Goal: Task Accomplishment & Management: Complete application form

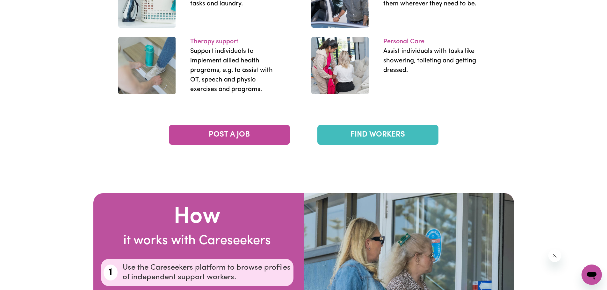
scroll to position [1083, 0]
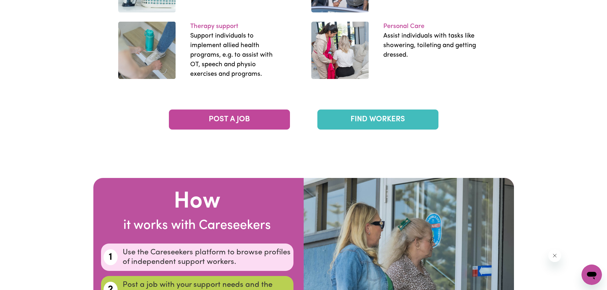
click at [395, 116] on link "FIND WORKERS" at bounding box center [377, 120] width 121 height 20
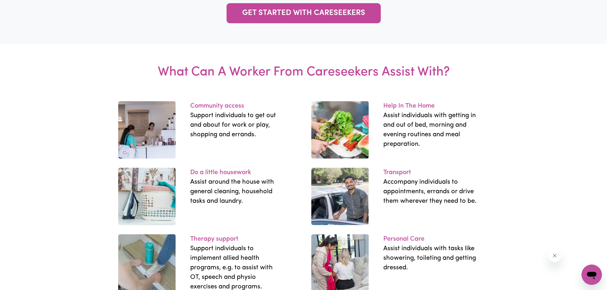
scroll to position [765, 0]
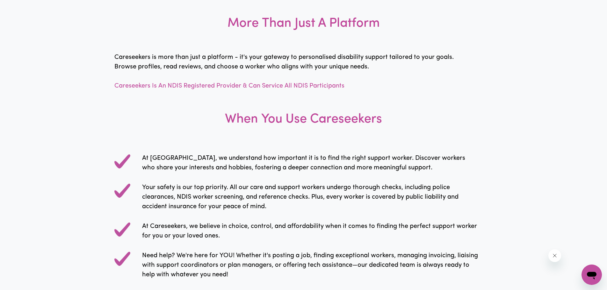
drag, startPoint x: 373, startPoint y: 105, endPoint x: 373, endPoint y: 101, distance: 3.9
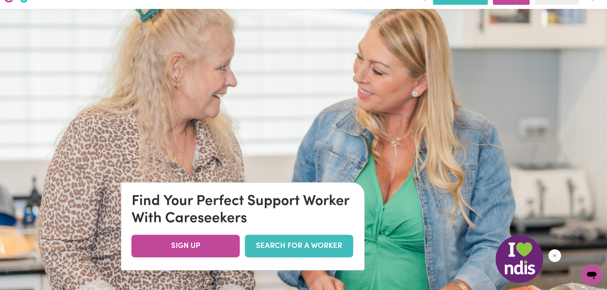
scroll to position [0, 0]
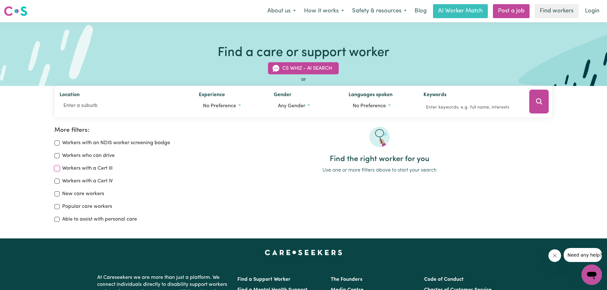
click at [58, 169] on input "Workers with a Cert III" at bounding box center [56, 168] width 5 height 5
checkbox input "true"
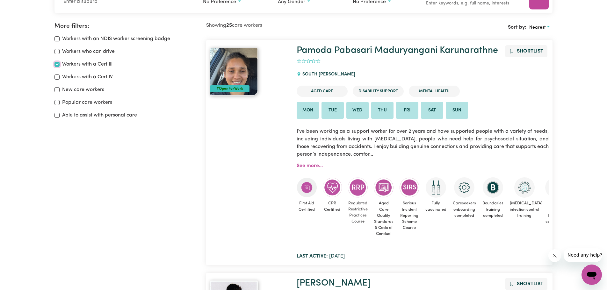
scroll to position [106, 0]
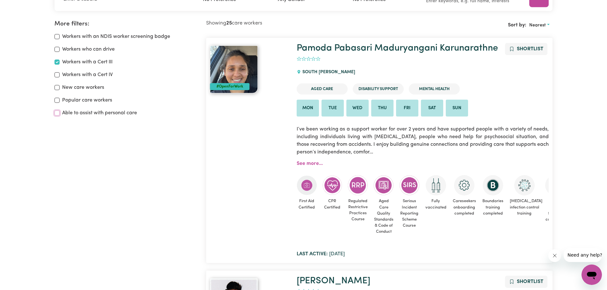
click at [59, 115] on input "Able to assist with personal care" at bounding box center [56, 113] width 5 height 5
checkbox input "true"
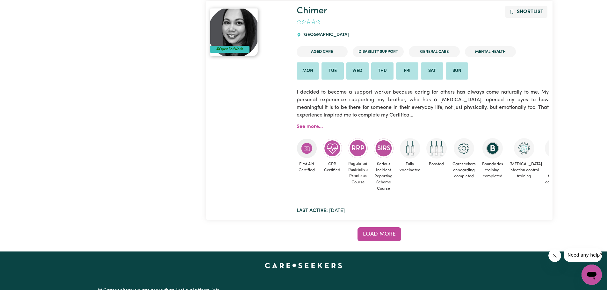
scroll to position [5650, 0]
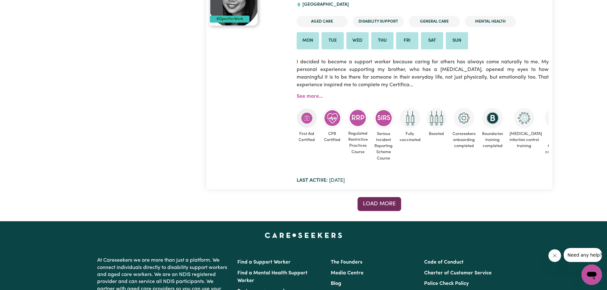
click at [384, 207] on span "Load more" at bounding box center [379, 203] width 33 height 5
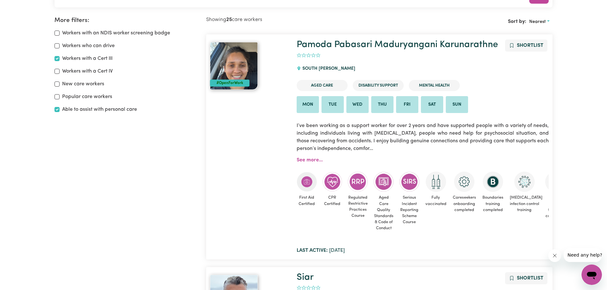
scroll to position [43, 0]
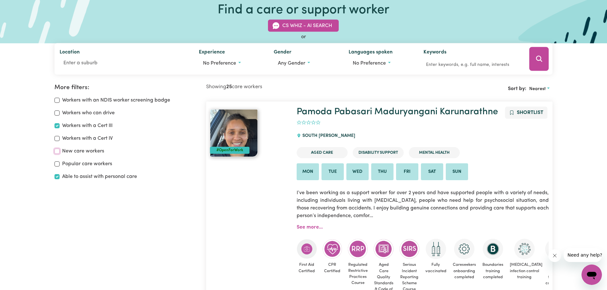
click at [56, 152] on input "New care workers" at bounding box center [56, 151] width 5 height 5
checkbox input "true"
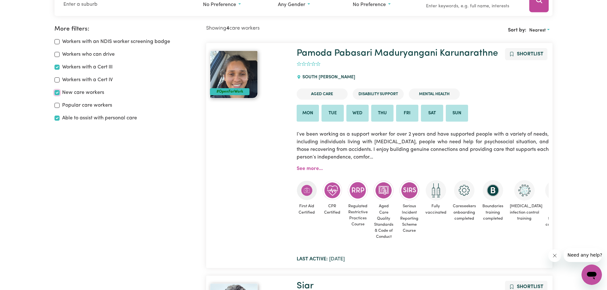
scroll to position [106, 0]
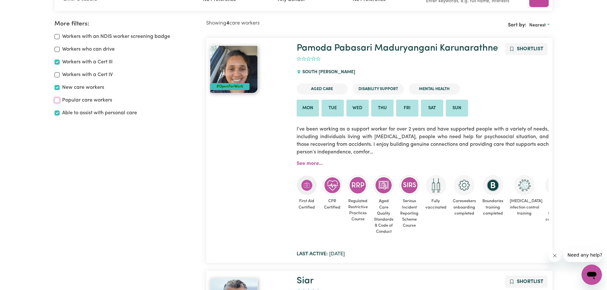
click at [55, 99] on input "Popular care workers" at bounding box center [56, 100] width 5 height 5
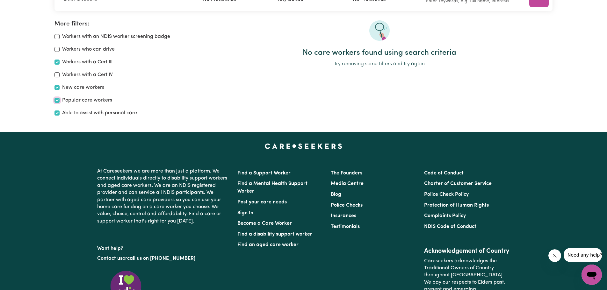
click at [55, 102] on input "Popular care workers" at bounding box center [56, 100] width 5 height 5
checkbox input "false"
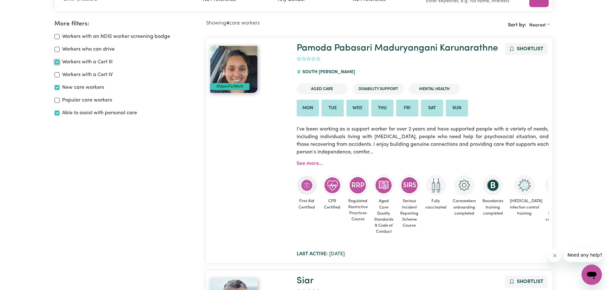
click at [56, 62] on input "Workers with a Cert III" at bounding box center [56, 62] width 5 height 5
checkbox input "false"
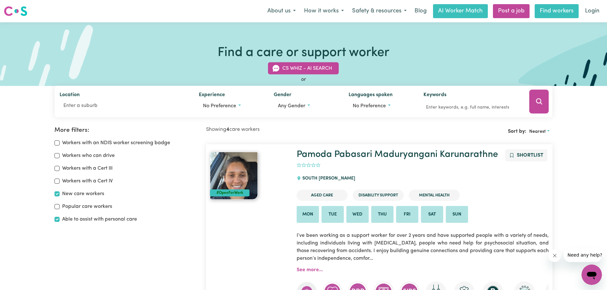
click at [561, 11] on link "Find workers" at bounding box center [557, 11] width 44 height 14
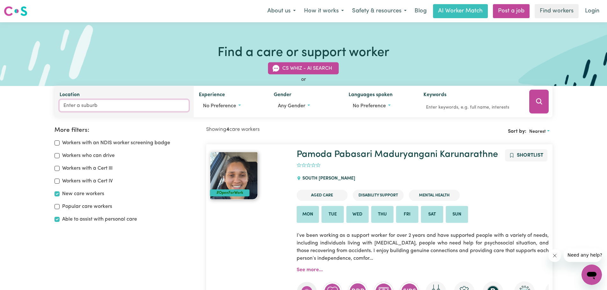
click at [82, 106] on input "Location" at bounding box center [124, 105] width 129 height 11
type input "3071"
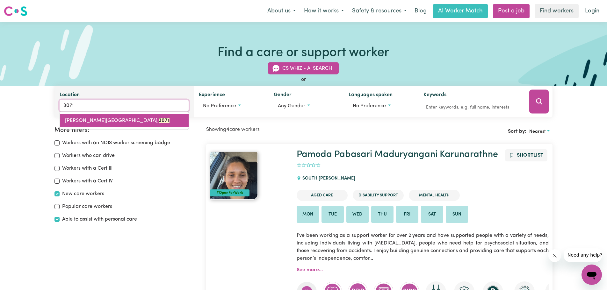
click at [86, 119] on span "THORNBURY, Victoria, 3071" at bounding box center [117, 120] width 104 height 5
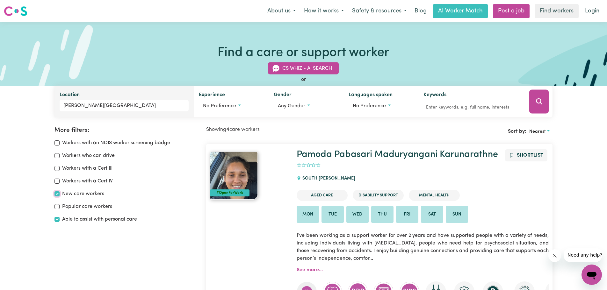
click at [58, 194] on input "New care workers" at bounding box center [56, 193] width 5 height 5
checkbox input "false"
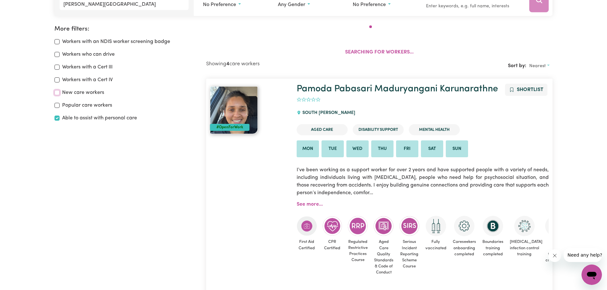
scroll to position [106, 0]
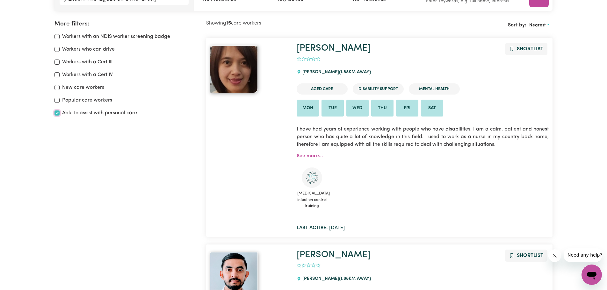
click at [59, 113] on input "Able to assist with personal care" at bounding box center [56, 113] width 5 height 5
checkbox input "false"
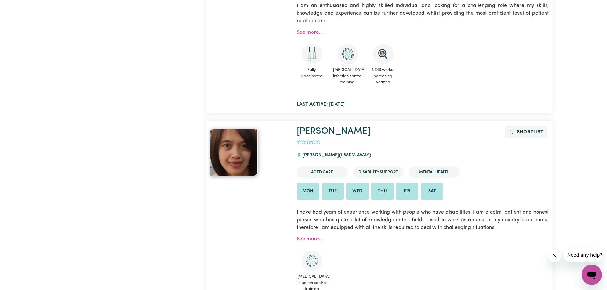
scroll to position [744, 0]
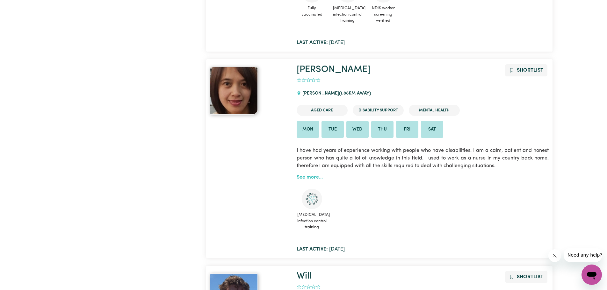
click at [307, 178] on link "See more..." at bounding box center [310, 177] width 26 height 5
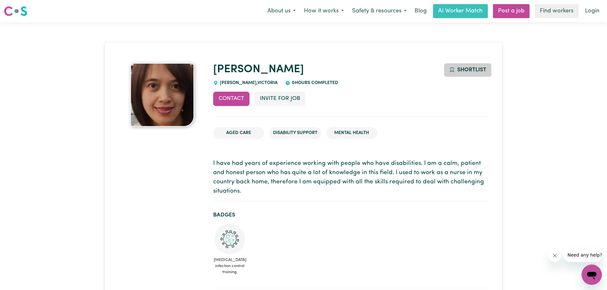
click at [457, 71] on button "Shortlist" at bounding box center [468, 70] width 48 height 14
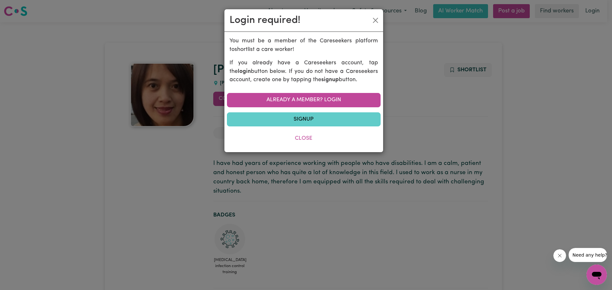
click at [306, 122] on link "Signup" at bounding box center [304, 119] width 154 height 14
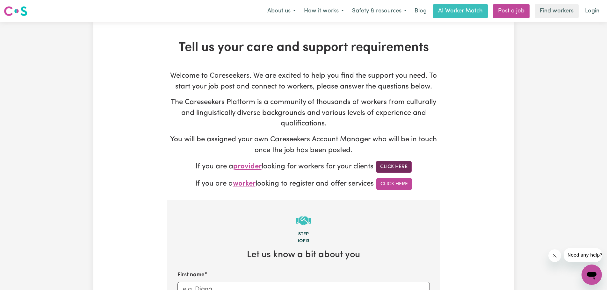
click at [397, 167] on link "Click Here" at bounding box center [394, 167] width 36 height 12
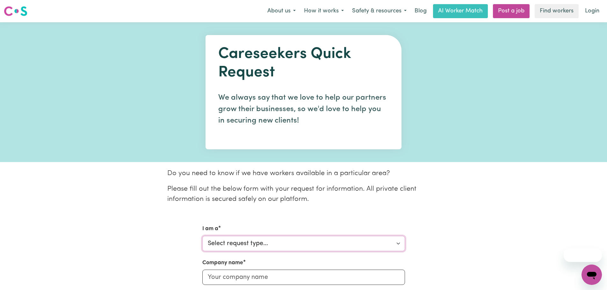
click at [239, 239] on select "Select request type... Individual looking for care and support for myself and m…" at bounding box center [303, 243] width 203 height 15
select select "Individual"
click at [202, 236] on select "Select request type... Individual looking for care and support for myself and m…" at bounding box center [303, 243] width 203 height 15
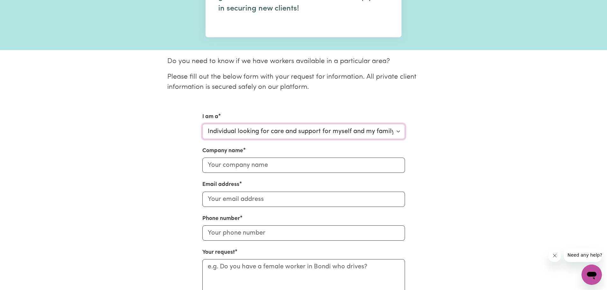
scroll to position [127, 0]
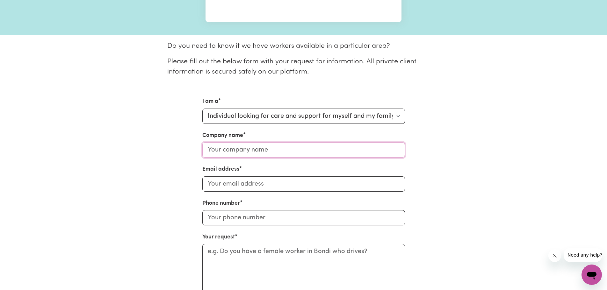
click at [240, 149] on input "Company name" at bounding box center [303, 149] width 203 height 15
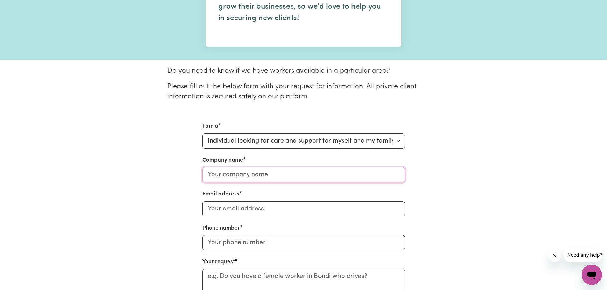
scroll to position [96, 0]
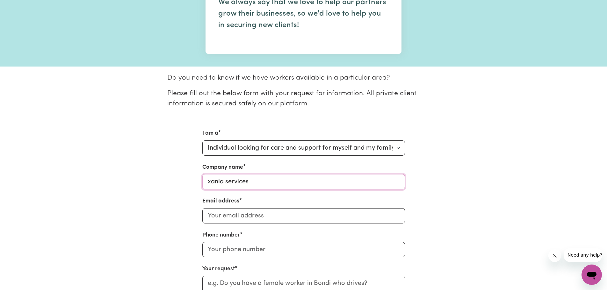
type input "xania services"
click at [212, 220] on input "Email address" at bounding box center [303, 215] width 203 height 15
type input "[EMAIL_ADDRESS][DOMAIN_NAME]"
click at [214, 252] on input "Phone number" at bounding box center [303, 249] width 203 height 15
click at [215, 251] on input "Phone number" at bounding box center [303, 249] width 203 height 15
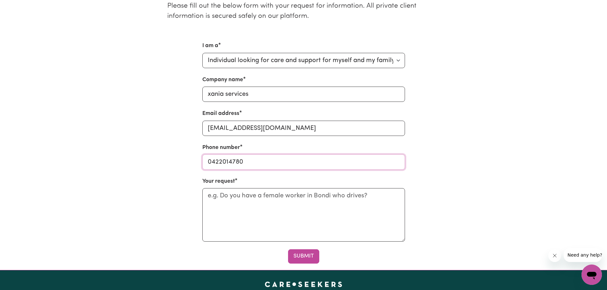
scroll to position [159, 0]
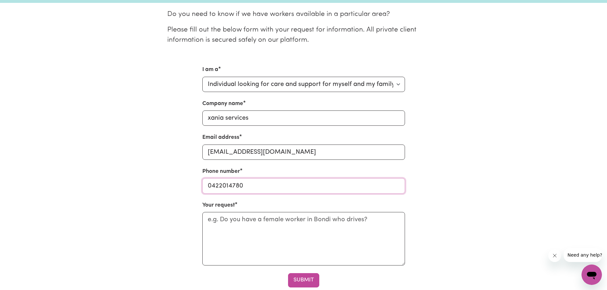
type input "0422014780"
click at [270, 227] on textarea "Your request" at bounding box center [303, 239] width 203 height 54
click at [305, 282] on button "Submit" at bounding box center [303, 280] width 31 height 14
click at [219, 220] on textarea "Your request" at bounding box center [303, 239] width 203 height 54
click at [219, 218] on textarea "Your request" at bounding box center [303, 239] width 203 height 54
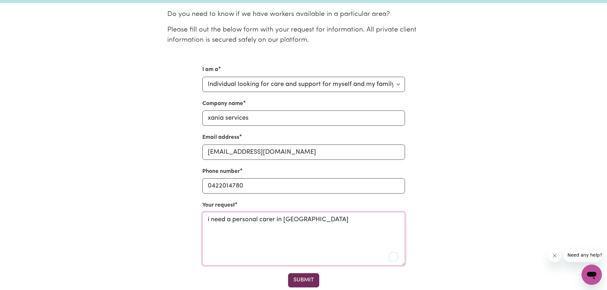
type textarea "i need a personal carer in Thornbury"
click at [306, 276] on button "Submit" at bounding box center [303, 280] width 31 height 14
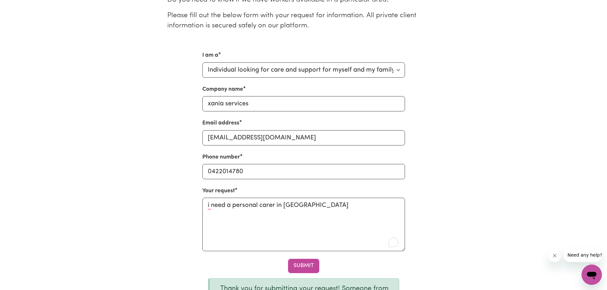
scroll to position [255, 0]
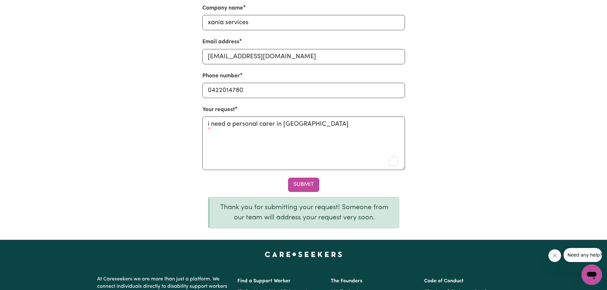
click at [454, 162] on div "I am a Select request type... Individual looking for care and support for mysel…" at bounding box center [303, 101] width 421 height 263
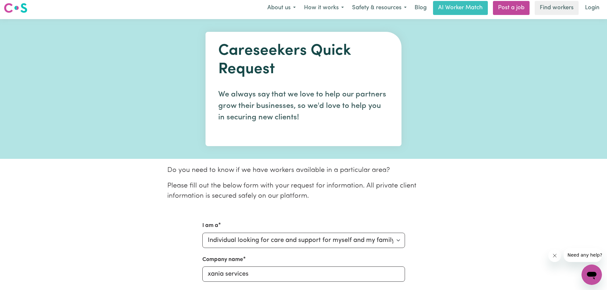
scroll to position [0, 0]
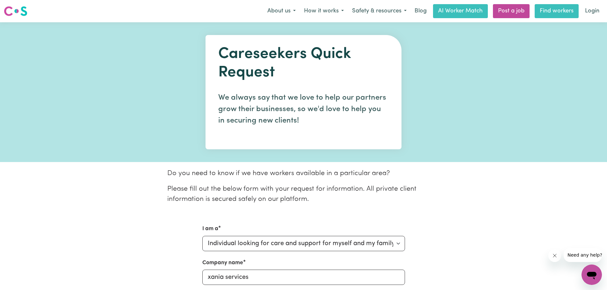
click at [568, 9] on link "Find workers" at bounding box center [557, 11] width 44 height 14
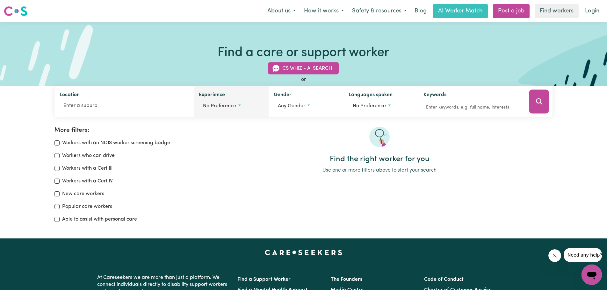
click at [241, 106] on button "No preference" at bounding box center [231, 106] width 65 height 12
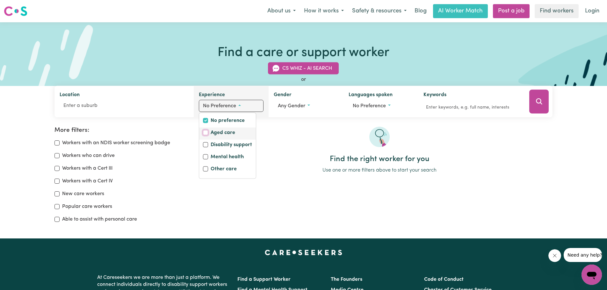
click at [205, 132] on input "Aged care" at bounding box center [205, 132] width 5 height 5
checkbox input "true"
checkbox input "false"
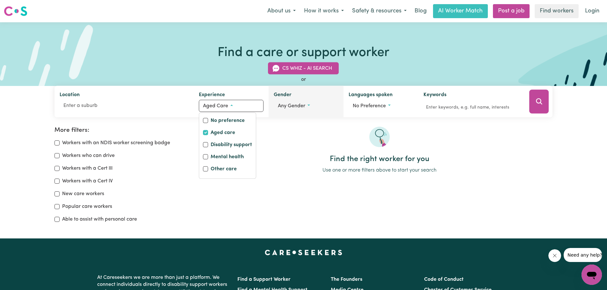
click at [312, 106] on button "Any gender" at bounding box center [306, 106] width 65 height 12
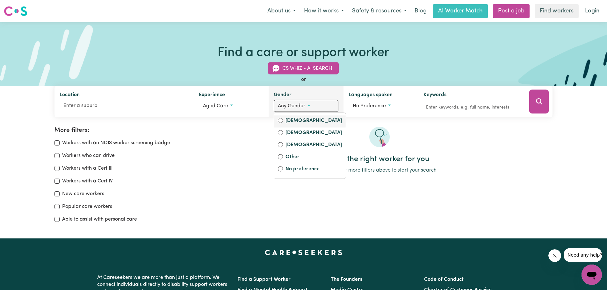
click at [284, 122] on div "Female" at bounding box center [310, 121] width 64 height 9
click at [281, 121] on input "Female" at bounding box center [280, 120] width 5 height 5
radio input "true"
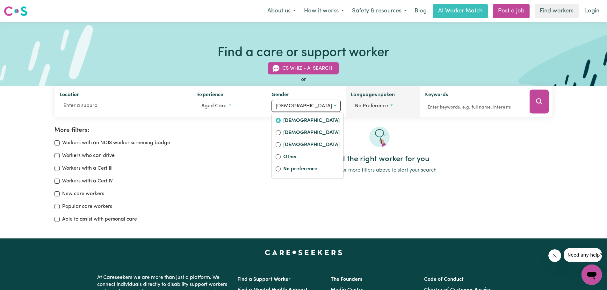
click at [386, 105] on span "No preference" at bounding box center [371, 106] width 33 height 5
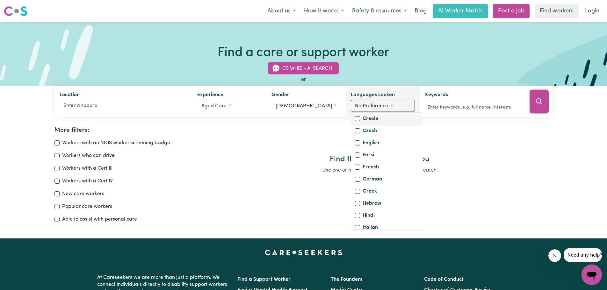
scroll to position [96, 0]
click at [355, 193] on input "Greek" at bounding box center [357, 190] width 5 height 5
checkbox input "true"
checkbox input "false"
click at [477, 124] on div "More filters: Workers with an NDIS worker screening badge Workers who can drive…" at bounding box center [303, 169] width 607 height 127
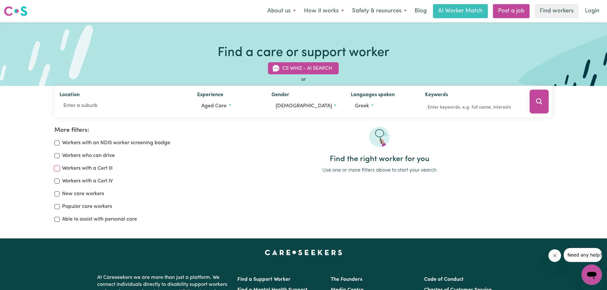
click at [55, 169] on input "Workers with a Cert III" at bounding box center [56, 168] width 5 height 5
checkbox input "true"
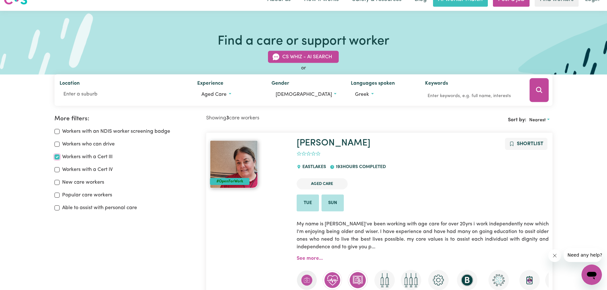
scroll to position [11, 0]
click at [59, 170] on input "Workers with a Cert IV" at bounding box center [56, 170] width 5 height 5
checkbox input "true"
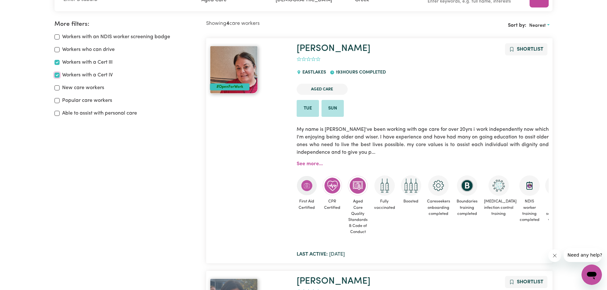
scroll to position [106, 0]
click at [57, 89] on input "New care workers" at bounding box center [56, 87] width 5 height 5
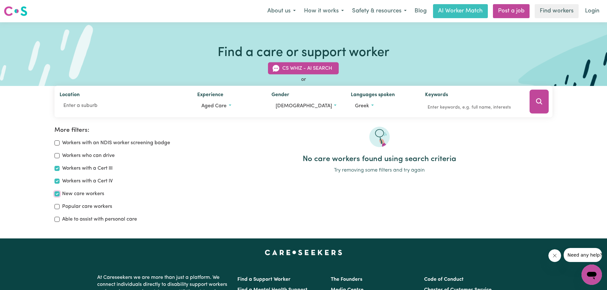
click at [59, 193] on input "New care workers" at bounding box center [56, 193] width 5 height 5
checkbox input "false"
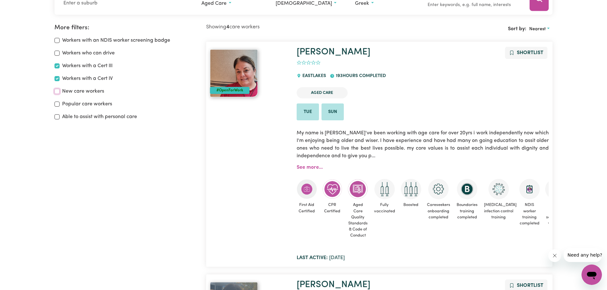
scroll to position [106, 0]
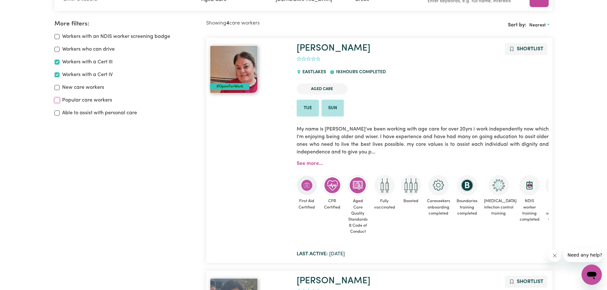
click at [58, 101] on input "Popular care workers" at bounding box center [56, 100] width 5 height 5
checkbox input "true"
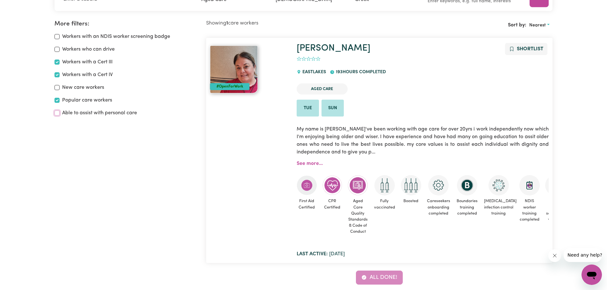
click at [59, 113] on input "Able to assist with personal care" at bounding box center [56, 113] width 5 height 5
checkbox input "true"
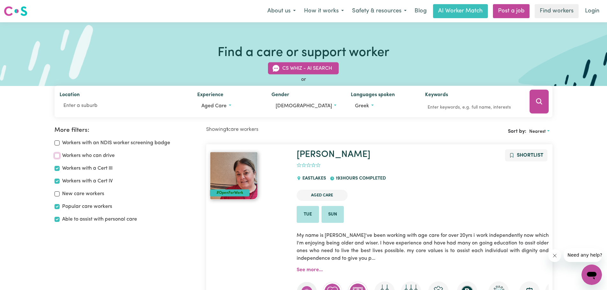
click at [58, 155] on input "Workers who can drive" at bounding box center [56, 155] width 5 height 5
checkbox input "true"
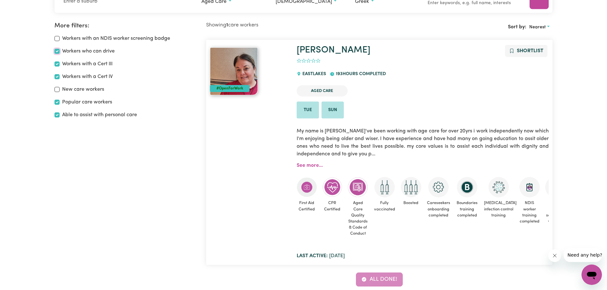
scroll to position [106, 0]
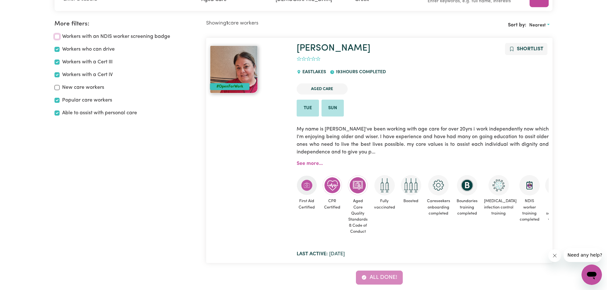
click at [57, 37] on input "Workers with an NDIS worker screening badge" at bounding box center [56, 36] width 5 height 5
checkbox input "true"
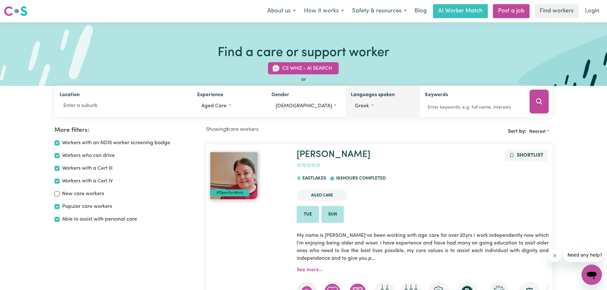
click at [387, 108] on button "Greek" at bounding box center [383, 106] width 64 height 12
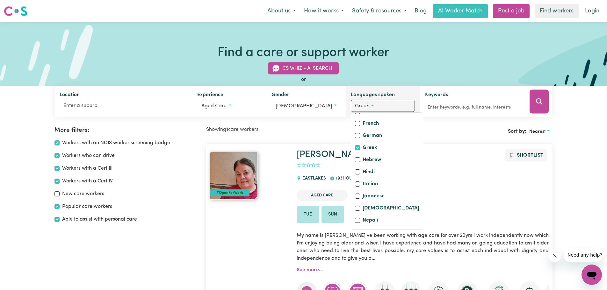
scroll to position [159, 0]
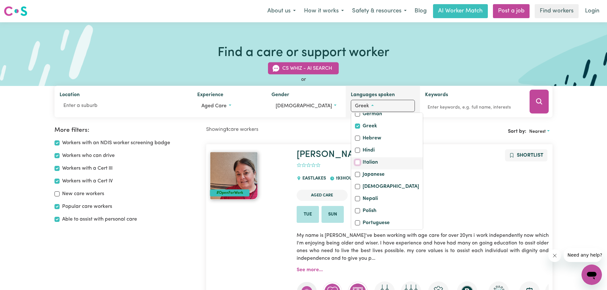
click at [356, 165] on input "Italian" at bounding box center [357, 162] width 5 height 5
checkbox input "true"
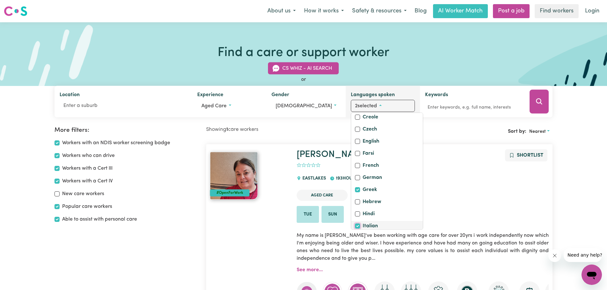
scroll to position [96, 0]
click at [365, 147] on label "English" at bounding box center [371, 142] width 17 height 9
click at [360, 144] on input "English" at bounding box center [357, 141] width 5 height 5
checkbox input "true"
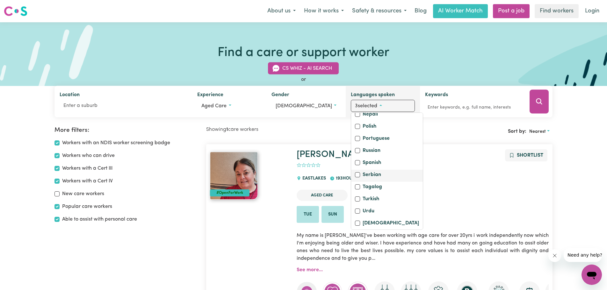
scroll to position [255, 0]
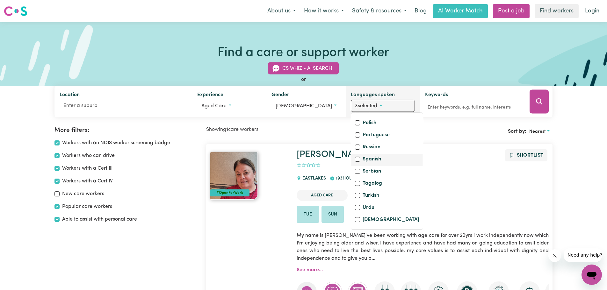
click at [372, 165] on label "Spanish" at bounding box center [372, 160] width 18 height 9
click at [360, 162] on input "Spanish" at bounding box center [357, 159] width 5 height 5
checkbox input "true"
click at [367, 153] on label "Russian" at bounding box center [372, 148] width 18 height 9
click at [360, 150] on input "Russian" at bounding box center [357, 147] width 5 height 5
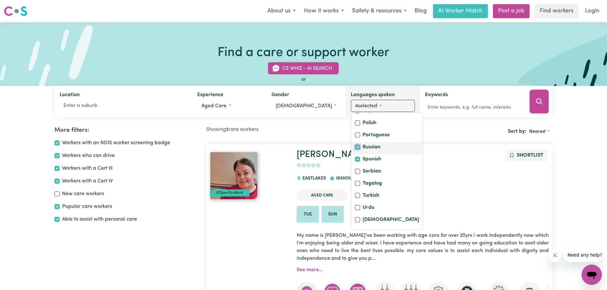
checkbox input "true"
click at [364, 194] on label "Turkish" at bounding box center [371, 196] width 17 height 9
click at [360, 194] on input "Turkish" at bounding box center [357, 195] width 5 height 5
checkbox input "true"
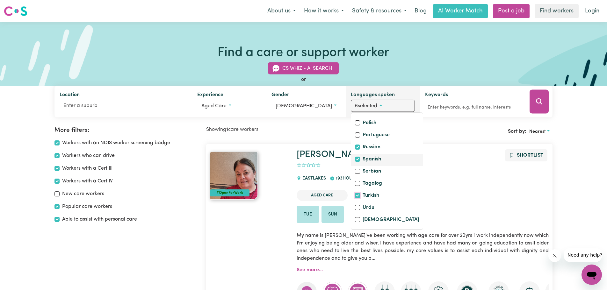
scroll to position [231, 0]
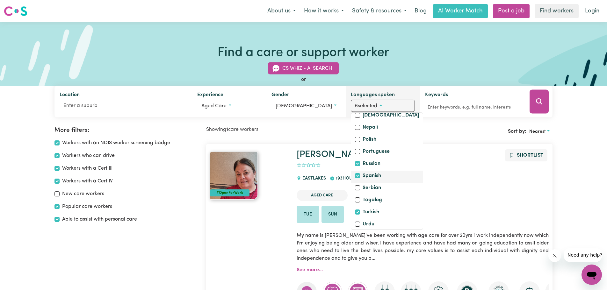
click at [365, 145] on label "Polish" at bounding box center [370, 140] width 14 height 9
click at [360, 142] on input "Polish" at bounding box center [357, 139] width 5 height 5
checkbox input "true"
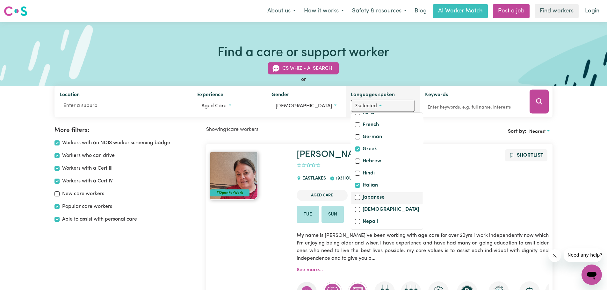
scroll to position [135, 0]
click at [371, 144] on label "German" at bounding box center [372, 139] width 19 height 9
click at [360, 141] on input "German" at bounding box center [357, 138] width 5 height 5
checkbox input "true"
click at [372, 132] on label "French" at bounding box center [371, 127] width 16 height 9
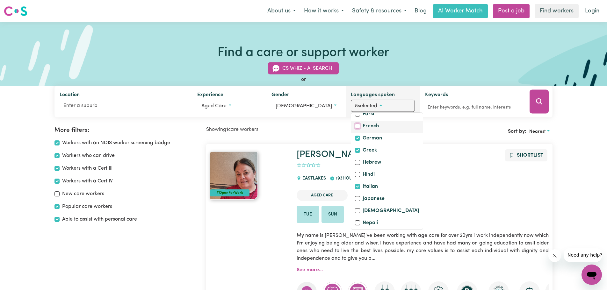
click at [360, 129] on input "French" at bounding box center [357, 126] width 5 height 5
checkbox input "true"
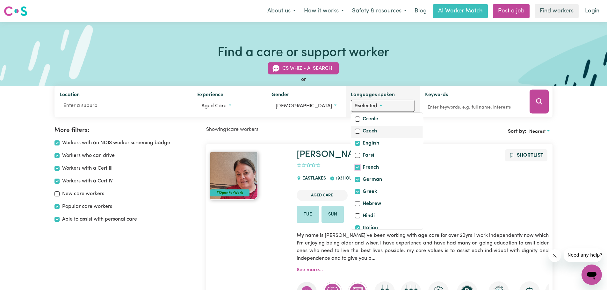
scroll to position [71, 0]
click at [372, 135] on label "Chinese (Mandarin)" at bounding box center [386, 130] width 47 height 9
click at [360, 132] on input "Chinese (Mandarin)" at bounding box center [357, 129] width 5 height 5
checkbox input "true"
click at [375, 122] on label "Chinese (Cantonese)" at bounding box center [387, 118] width 48 height 9
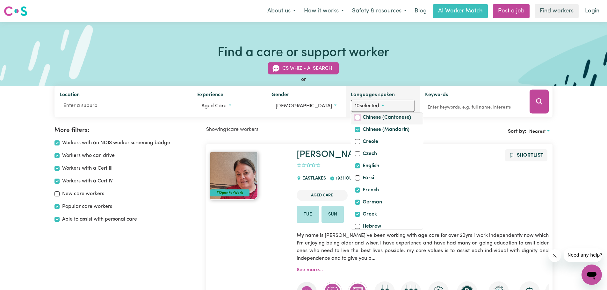
click at [360, 120] on input "Chinese (Cantonese)" at bounding box center [357, 117] width 5 height 5
checkbox input "true"
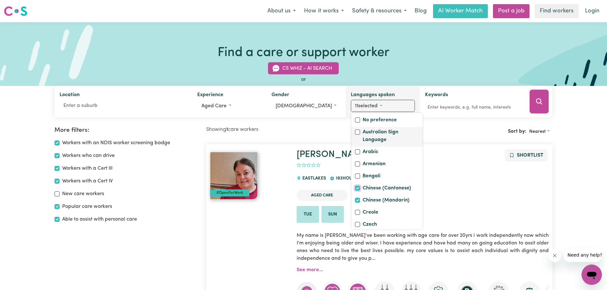
scroll to position [0, 0]
click at [485, 192] on ul "Aged Care" at bounding box center [423, 195] width 252 height 16
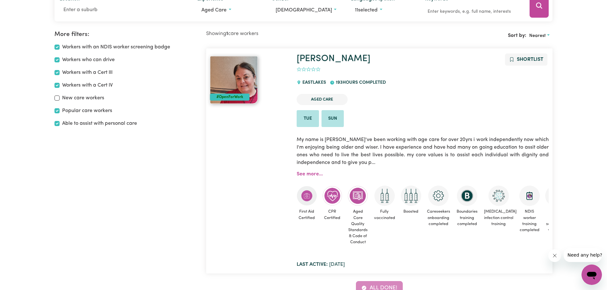
scroll to position [96, 0]
click at [310, 174] on link "See more..." at bounding box center [310, 174] width 26 height 5
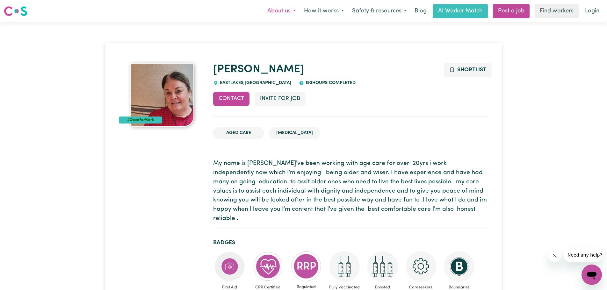
click at [290, 14] on button "About us" at bounding box center [281, 10] width 37 height 13
click at [317, 11] on button "How it works" at bounding box center [324, 10] width 48 height 13
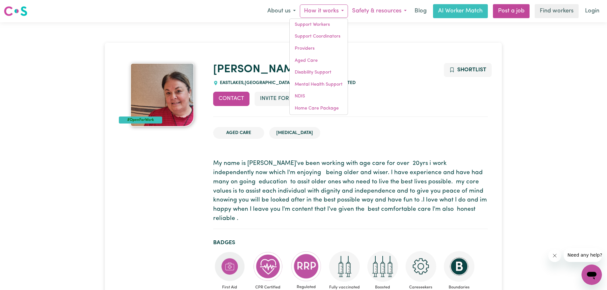
click at [383, 10] on button "Safety & resources" at bounding box center [379, 10] width 63 height 13
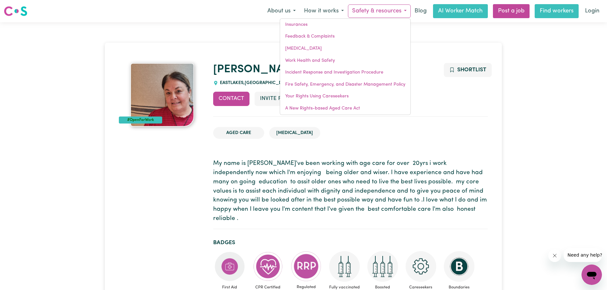
click at [546, 10] on link "Find workers" at bounding box center [557, 11] width 44 height 14
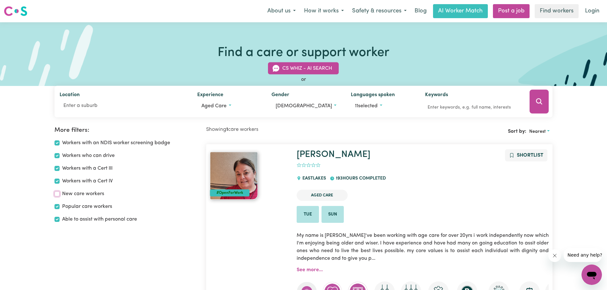
click at [57, 197] on input "New care workers" at bounding box center [56, 193] width 5 height 5
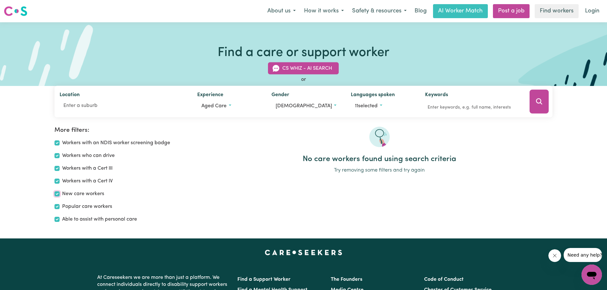
click at [59, 196] on input "New care workers" at bounding box center [56, 193] width 5 height 5
checkbox input "false"
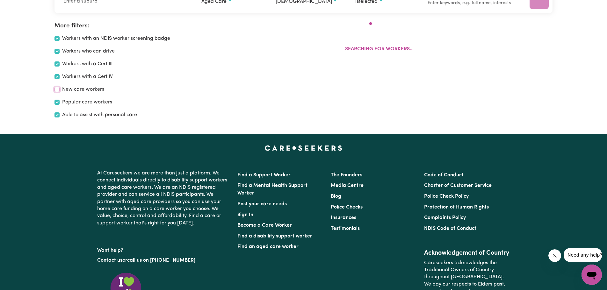
scroll to position [106, 0]
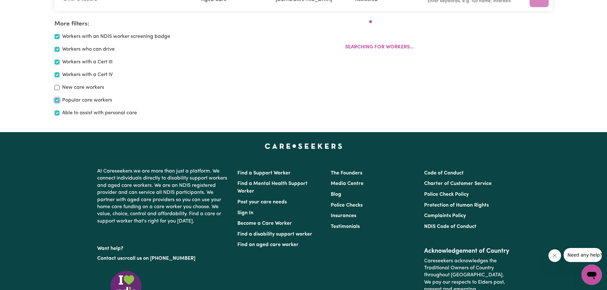
click at [55, 102] on input "Popular care workers" at bounding box center [56, 100] width 5 height 5
checkbox input "false"
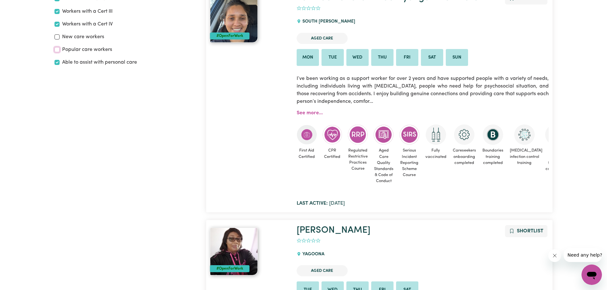
scroll to position [202, 0]
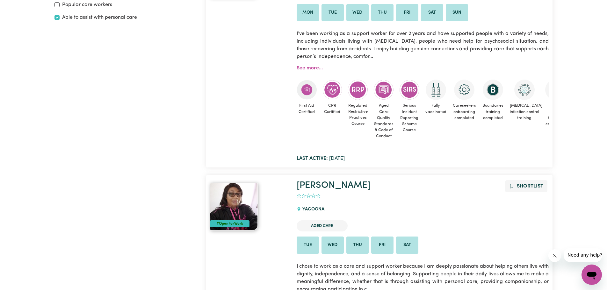
click at [590, 276] on icon "Open messaging window" at bounding box center [592, 276] width 10 height 8
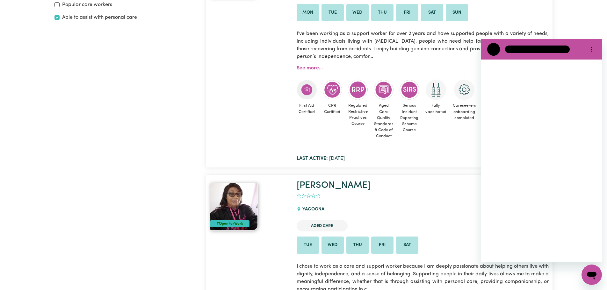
scroll to position [0, 0]
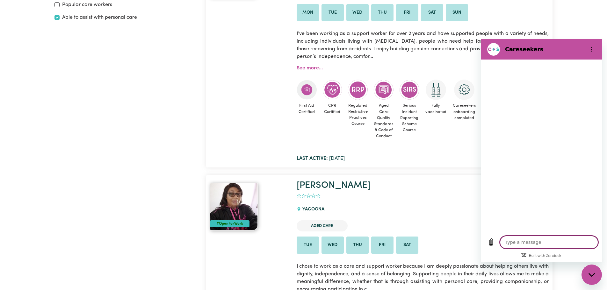
type textarea "x"
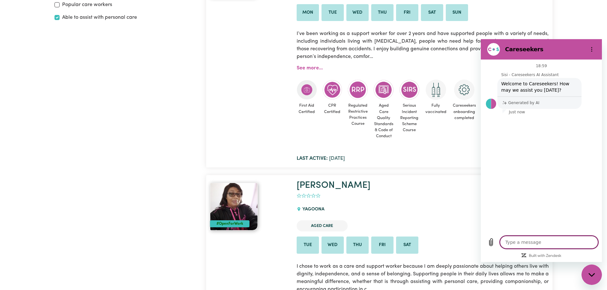
type textarea "h"
type textarea "x"
type textarea "hi"
type textarea "x"
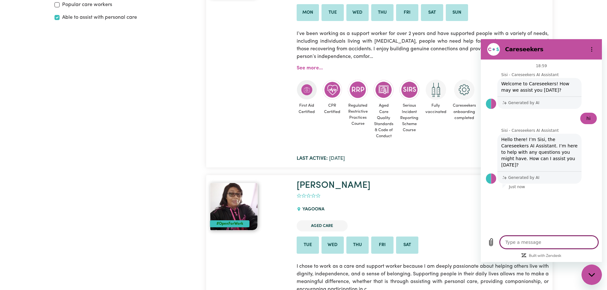
type textarea "i"
type textarea "x"
type textarea "i"
type textarea "x"
type textarea "i n"
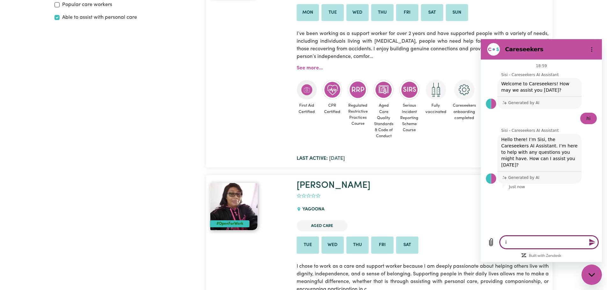
type textarea "x"
type textarea "i ne"
type textarea "x"
type textarea "i nee"
type textarea "x"
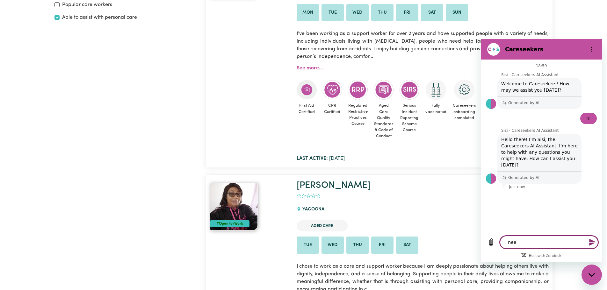
type textarea "i need"
type textarea "x"
type textarea "i need"
type textarea "x"
type textarea "i need a"
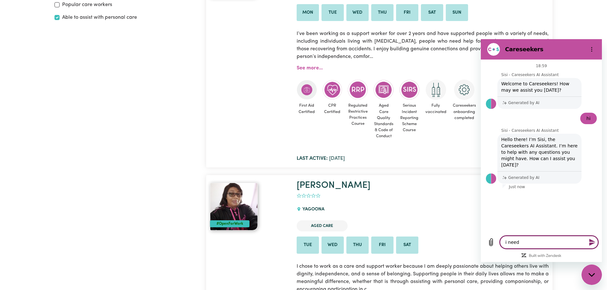
type textarea "x"
type textarea "i need a"
type textarea "x"
type textarea "i need a p"
type textarea "x"
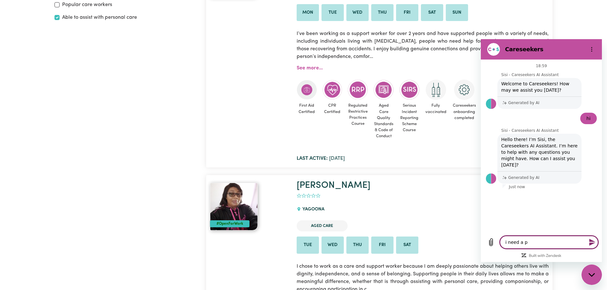
type textarea "i need a pe"
type textarea "x"
type textarea "i need a per"
type textarea "x"
type textarea "i need a pers"
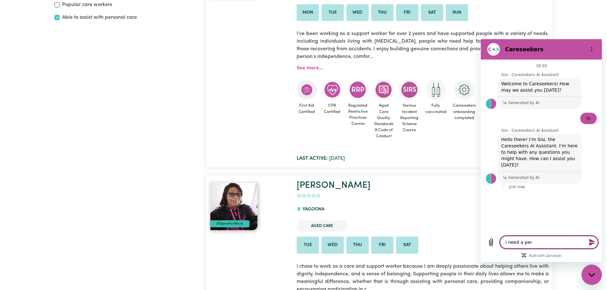
type textarea "x"
type textarea "i need a perso"
type textarea "x"
type textarea "i need a person"
type textarea "x"
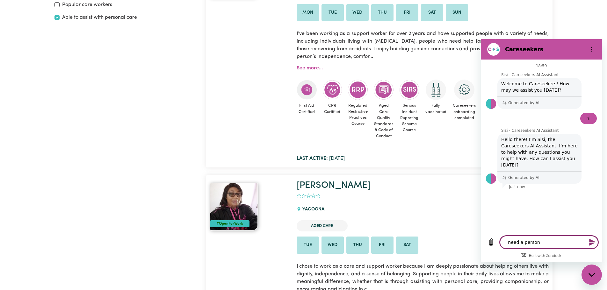
type textarea "i need a persona"
type textarea "x"
type textarea "i need a personal"
type textarea "x"
type textarea "i need a personal"
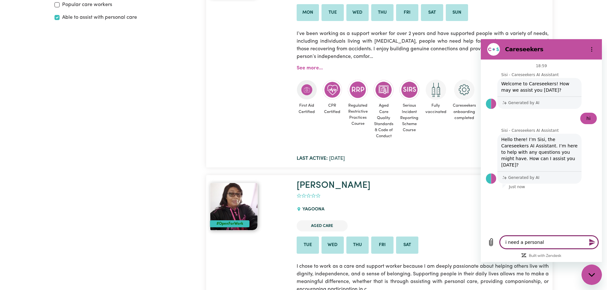
type textarea "x"
type textarea "i need a personal c"
type textarea "x"
type textarea "i need a personal ca"
type textarea "x"
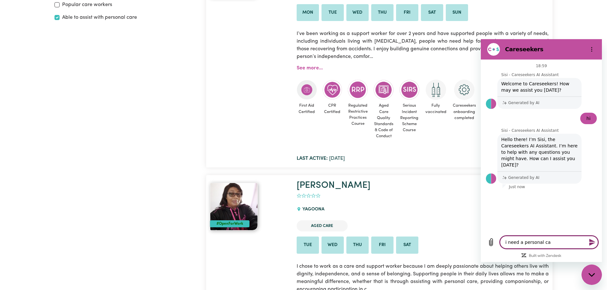
type textarea "i need a personal car"
type textarea "x"
type textarea "i need a personal care"
type textarea "x"
type textarea "i need a personal carer"
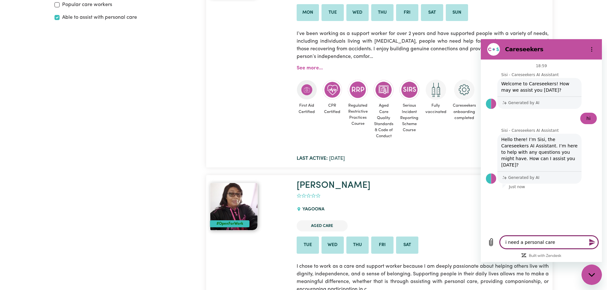
type textarea "x"
type textarea "i need a personal carer"
type textarea "x"
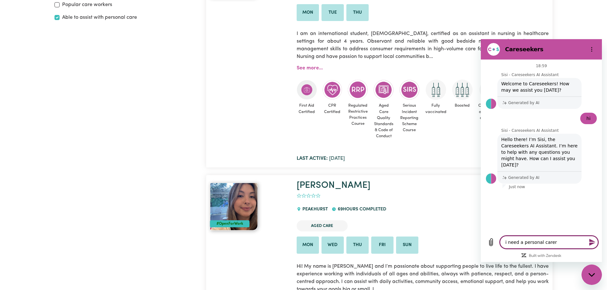
type textarea "i need a personal carer i"
type textarea "x"
type textarea "i need a personal carer in"
type textarea "x"
type textarea "i need a personal carer in"
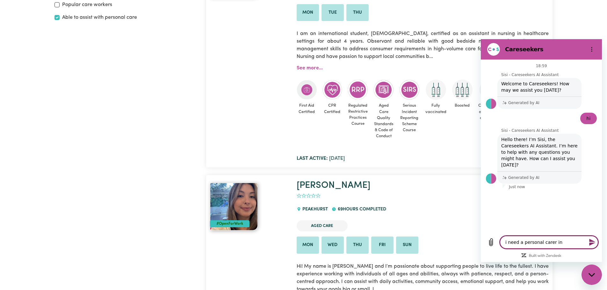
type textarea "x"
type textarea "i need a personal carer in t"
type textarea "x"
type textarea "i need a personal carer in th"
type textarea "x"
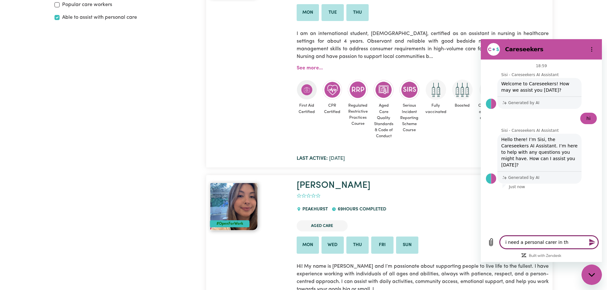
type textarea "i need a personal carer in tho"
type textarea "x"
type textarea "i need a personal carer in thor"
type textarea "x"
type textarea "i need a personal carer in thorn"
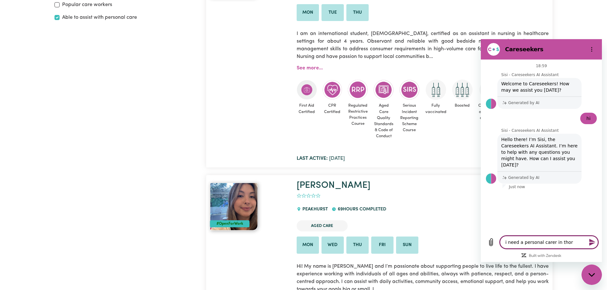
type textarea "x"
type textarea "i need a personal carer in thornb"
type textarea "x"
type textarea "i need a personal carer in thornbu"
type textarea "x"
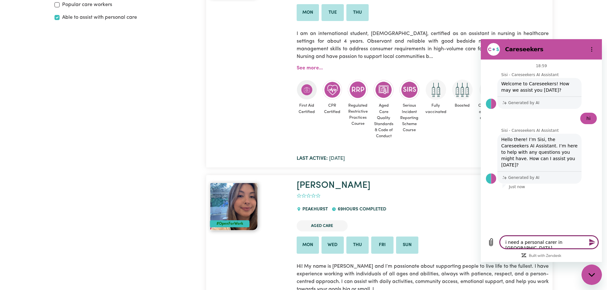
type textarea "i need a personal carer in thornbur"
type textarea "x"
type textarea "i need a personal carer in thornbury"
type textarea "x"
type textarea "i need a personal carer in thornbury"
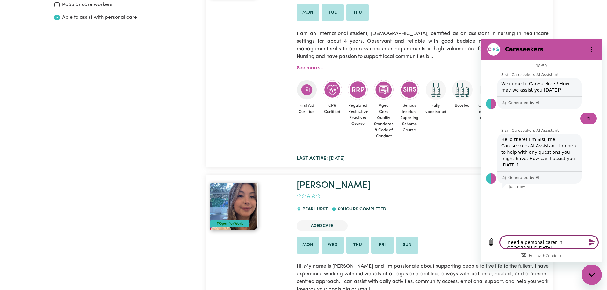
type textarea "x"
type textarea "i need a personal carer in thornbury v"
type textarea "x"
type textarea "i need a personal carer in thornbury vi"
type textarea "x"
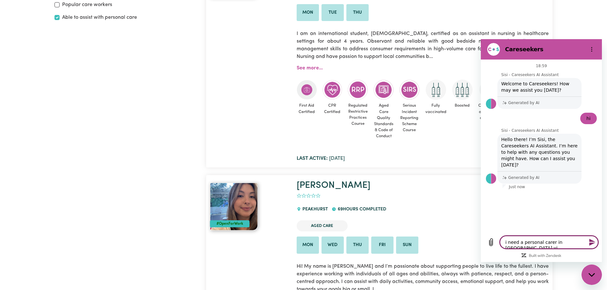
type textarea "i need a personal carer in thornbury vic"
type textarea "x"
click at [567, 242] on textarea "i need a personal carer in thornbury vic" at bounding box center [549, 242] width 98 height 13
drag, startPoint x: 567, startPoint y: 242, endPoint x: 573, endPoint y: 242, distance: 6.4
click at [573, 242] on textarea "i need a personal carer in thornbury vic" at bounding box center [549, 242] width 98 height 13
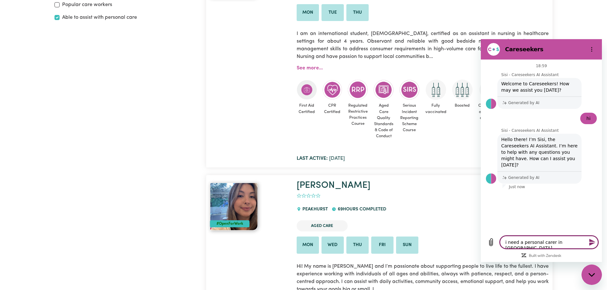
click at [565, 242] on textarea "i need a personal carer in thornbury vic" at bounding box center [549, 242] width 98 height 13
type textarea "i need a personal carer in thonbury vic"
type textarea "x"
type textarea "i need a personal carer in thonbury vic"
type textarea "x"
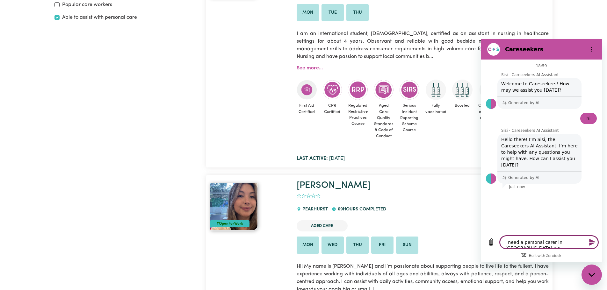
click at [563, 242] on textarea "i need a personal carer in thonbury vic" at bounding box center [549, 242] width 98 height 13
type textarea "i need a personal carer in thornbury vic"
type textarea "x"
type textarea "i need a personal carer in thornbury vic"
click at [589, 243] on icon "Send message" at bounding box center [592, 243] width 8 height 8
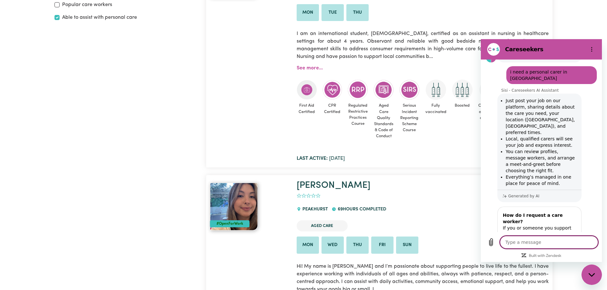
scroll to position [137, 0]
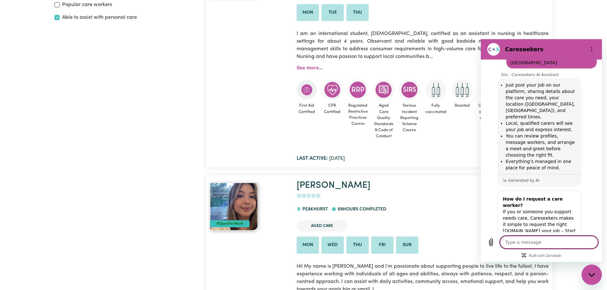
type textarea "x"
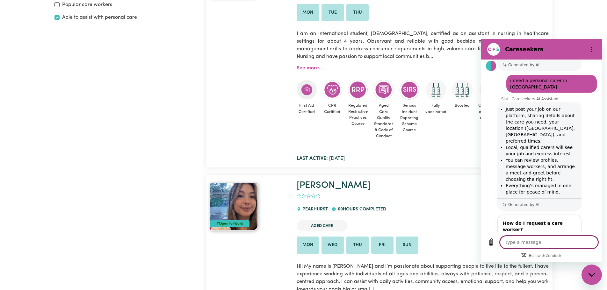
scroll to position [79, 0]
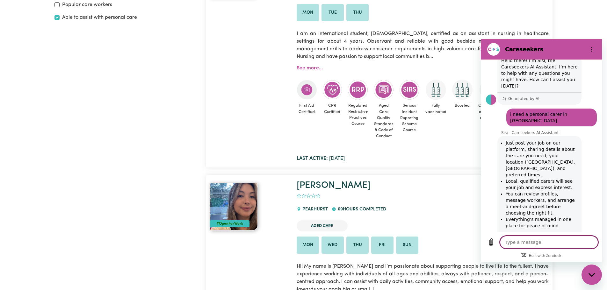
click at [514, 243] on textarea at bounding box center [549, 242] width 98 height 13
type textarea "9"
type textarea "x"
type textarea "9-"
type textarea "x"
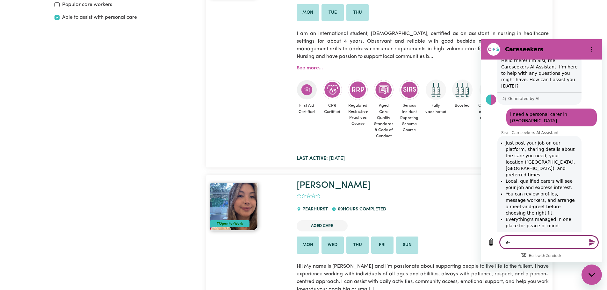
type textarea "9-5"
type textarea "x"
type textarea "9-5"
type textarea "x"
type textarea "9-5 m"
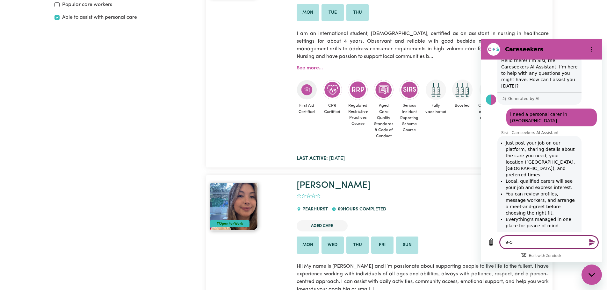
type textarea "x"
type textarea "9-5 mo"
type textarea "x"
type textarea "9-5 mon"
type textarea "x"
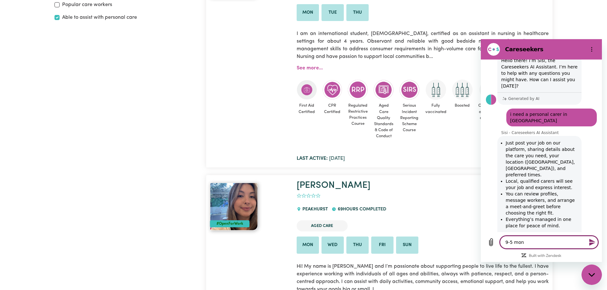
type textarea "9-5 mond"
type textarea "x"
type textarea "9-5 monda"
type textarea "x"
type textarea "9-5 monday"
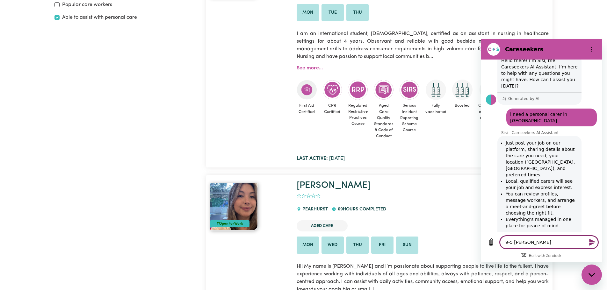
type textarea "x"
type textarea "9-5 mondays"
type textarea "x"
type textarea "9-5 mondays"
type textarea "x"
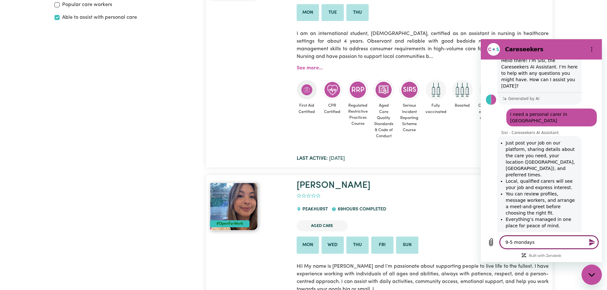
type textarea "9-5 mondays t"
type textarea "x"
type textarea "9-5 mondays ti"
type textarea "x"
type textarea "9-5 mondays til"
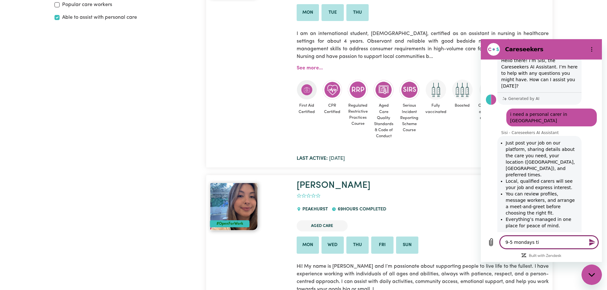
type textarea "x"
type textarea "9-5 mondays till"
type textarea "x"
type textarea "9-5 mondays till"
type textarea "x"
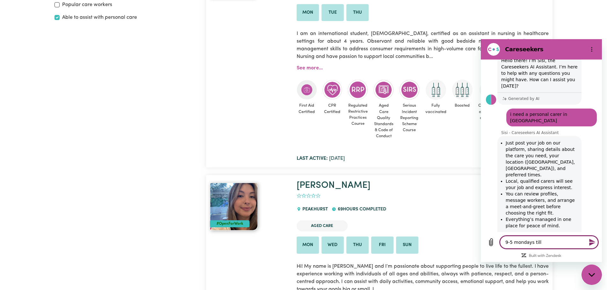
type textarea "9-5 mondays till s"
type textarea "x"
type textarea "9-5 mondays till sa"
type textarea "x"
type textarea "9-5 mondays till sat"
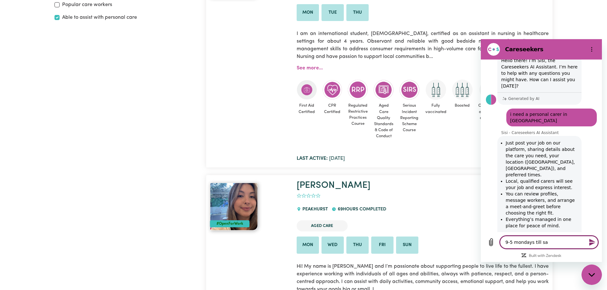
type textarea "x"
type textarea "9-5 mondays till satu"
type textarea "x"
type textarea "9-5 mondays till satur"
type textarea "x"
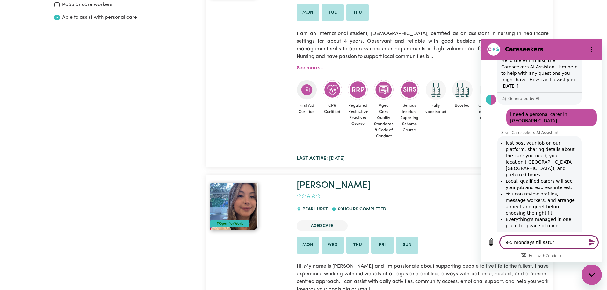
type textarea "9-5 mondays till saturd"
type textarea "x"
type textarea "9-5 mondays till saturda"
type textarea "x"
type textarea "9-5 mondays till saturday"
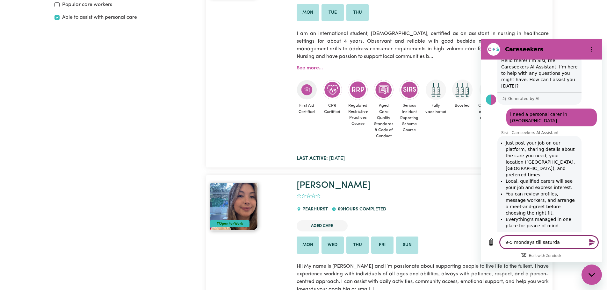
type textarea "x"
type textarea "9-5 mondays till saturdays"
type textarea "x"
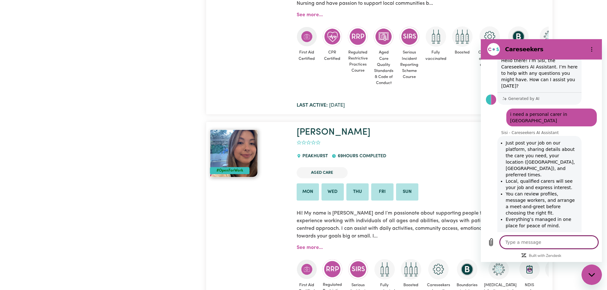
scroll to position [202, 0]
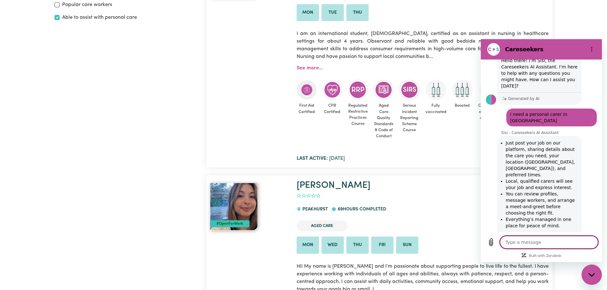
click at [533, 242] on textarea at bounding box center [549, 242] width 98 height 13
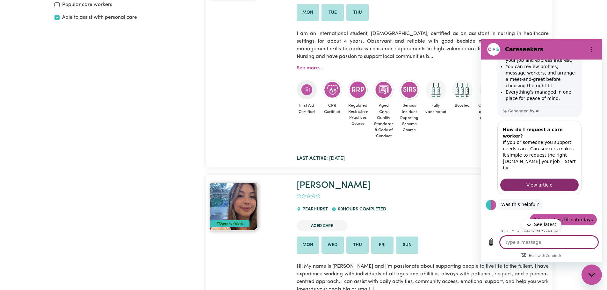
scroll to position [237, 0]
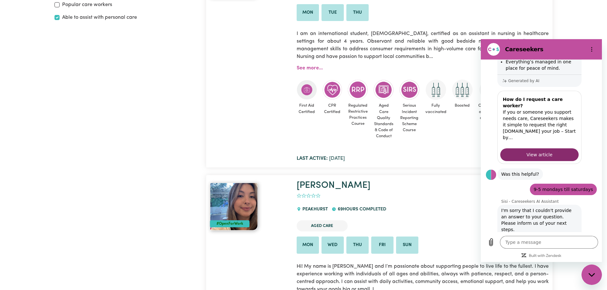
click at [571, 257] on button "Talk to a human" at bounding box center [575, 266] width 42 height 18
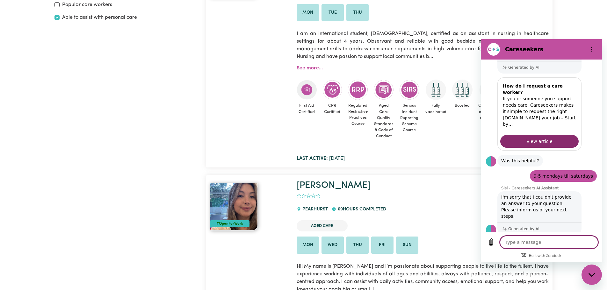
scroll to position [249, 0]
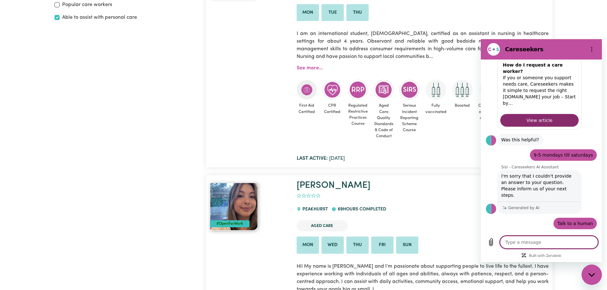
type textarea "x"
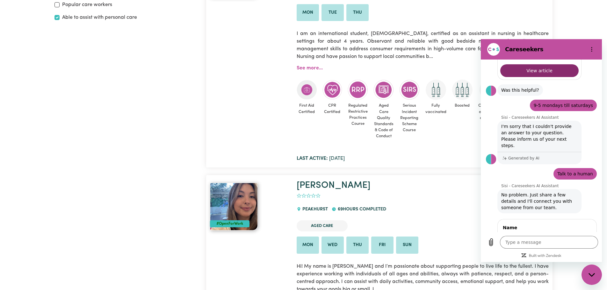
scroll to position [320, 0]
type input "anna"
click at [579, 255] on span "Next" at bounding box center [580, 259] width 11 height 8
type textarea "x"
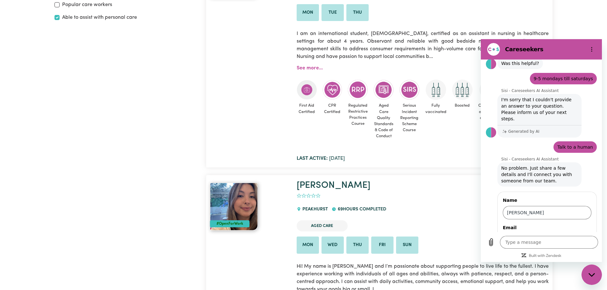
type input "xaniaservices@gmil.com"
click at [578, 255] on span "Next" at bounding box center [580, 259] width 11 height 8
type textarea "x"
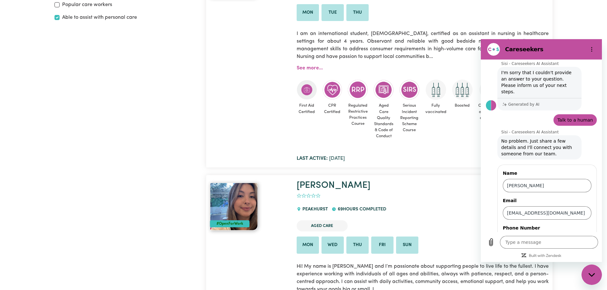
scroll to position [375, 0]
click at [523, 234] on input "Phone Number" at bounding box center [547, 240] width 89 height 13
type input "0422014780"
click at [577, 255] on span "Send" at bounding box center [580, 259] width 11 height 8
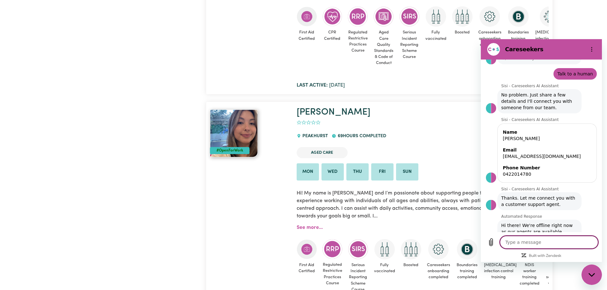
scroll to position [329, 0]
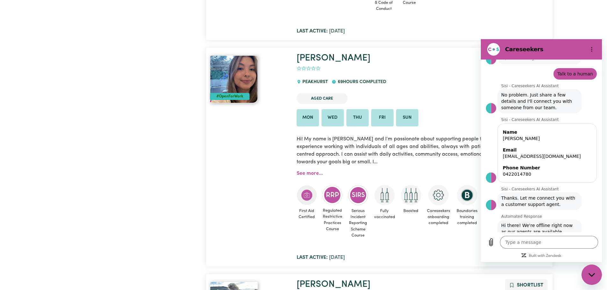
click at [591, 274] on icon "Close messaging window" at bounding box center [591, 275] width 7 height 4
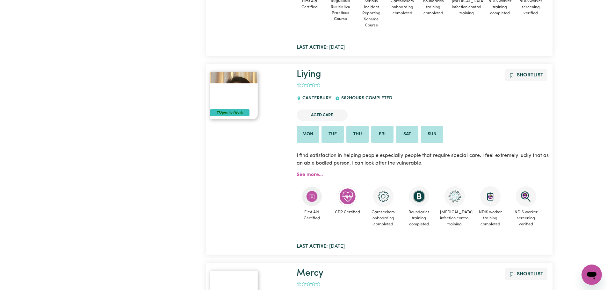
scroll to position [2782, 0]
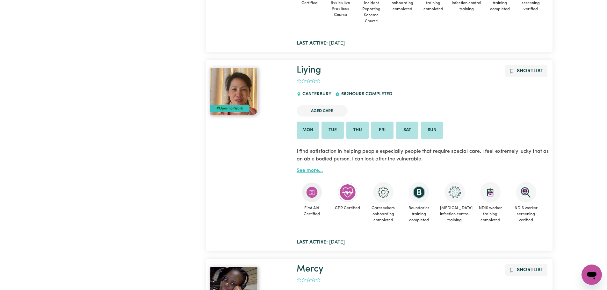
click at [305, 171] on link "See more..." at bounding box center [310, 170] width 26 height 5
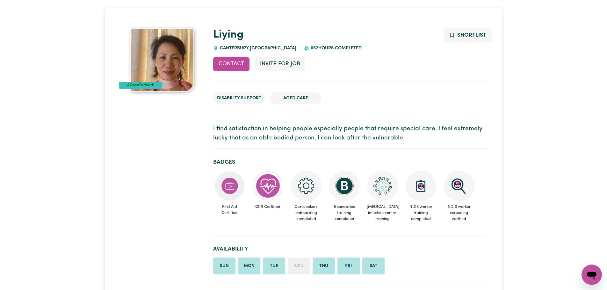
scroll to position [223, 0]
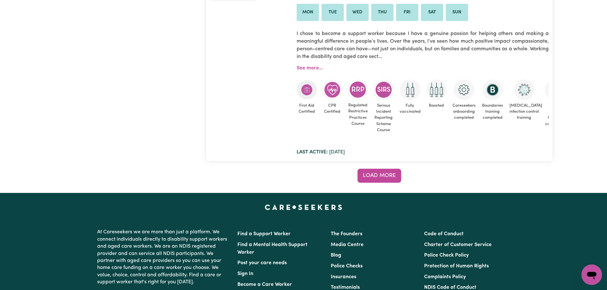
scroll to position [5713, 0]
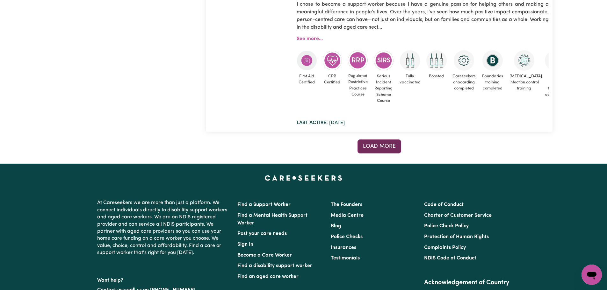
click at [377, 144] on span "Load more" at bounding box center [379, 146] width 33 height 5
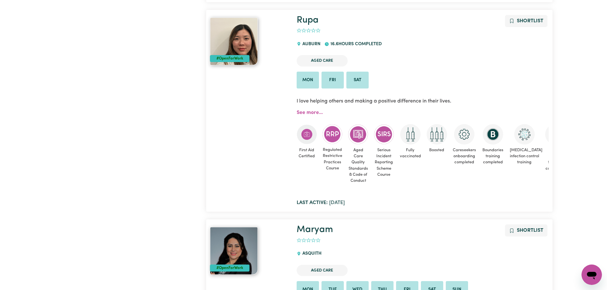
scroll to position [5140, 0]
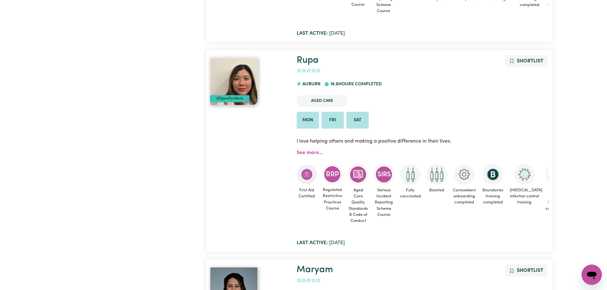
type textarea "x"
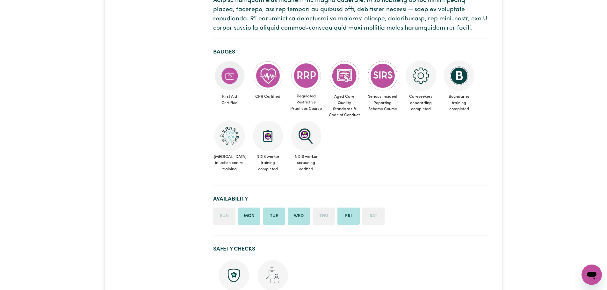
scroll to position [382, 0]
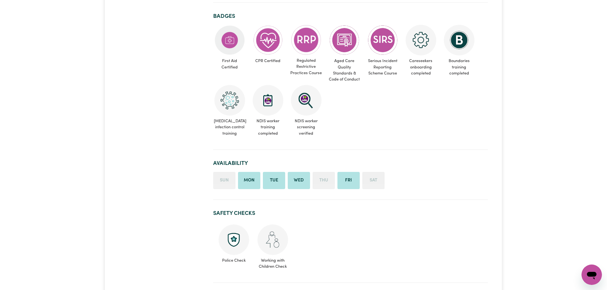
click at [248, 179] on li "Mon" at bounding box center [249, 180] width 22 height 17
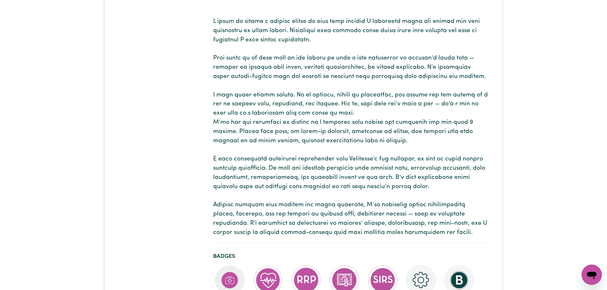
scroll to position [0, 0]
